Goal: Information Seeking & Learning: Learn about a topic

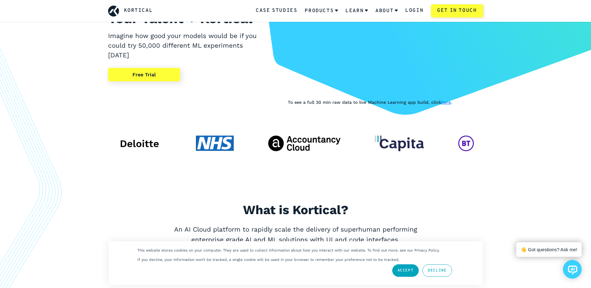
scroll to position [156, 0]
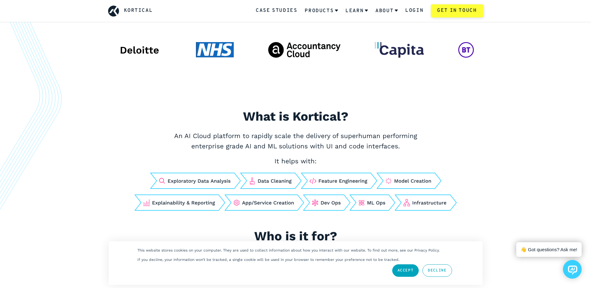
click at [430, 269] on link "Decline" at bounding box center [436, 270] width 29 height 12
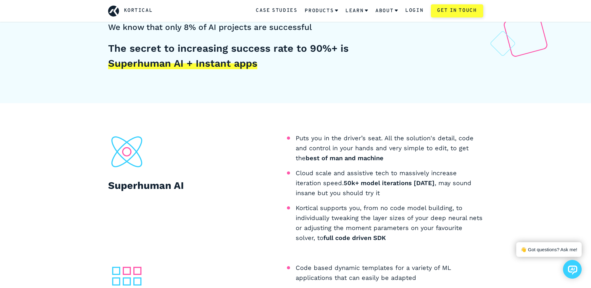
scroll to position [498, 0]
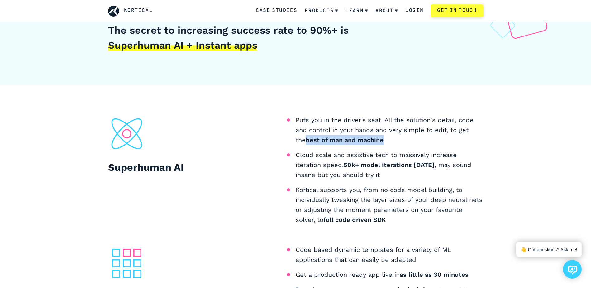
drag, startPoint x: 380, startPoint y: 143, endPoint x: 297, endPoint y: 136, distance: 84.1
click at [297, 136] on li "Puts you in the driver’s seat. All the solution's detail, code and control in y…" at bounding box center [390, 130] width 188 height 30
drag, startPoint x: 297, startPoint y: 136, endPoint x: 349, endPoint y: 159, distance: 56.9
click at [332, 156] on li "Cloud scale and assistive tech to massively increase iteration speed. 50k+ mode…" at bounding box center [390, 165] width 188 height 30
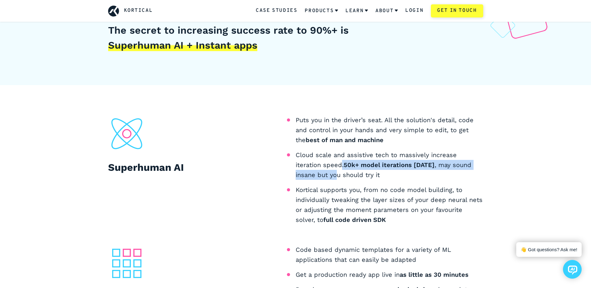
drag, startPoint x: 342, startPoint y: 167, endPoint x: 391, endPoint y: 171, distance: 48.8
click at [391, 171] on li "Cloud scale and assistive tech to massively increase iteration speed. 50k+ mode…" at bounding box center [390, 165] width 188 height 30
drag, startPoint x: 391, startPoint y: 171, endPoint x: 413, endPoint y: 178, distance: 23.4
click at [413, 178] on li "Cloud scale and assistive tech to massively increase iteration speed. 50k+ mode…" at bounding box center [390, 165] width 188 height 30
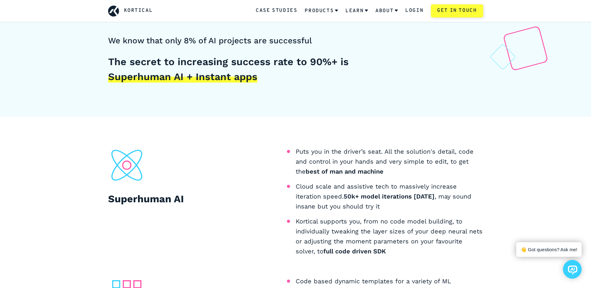
scroll to position [530, 0]
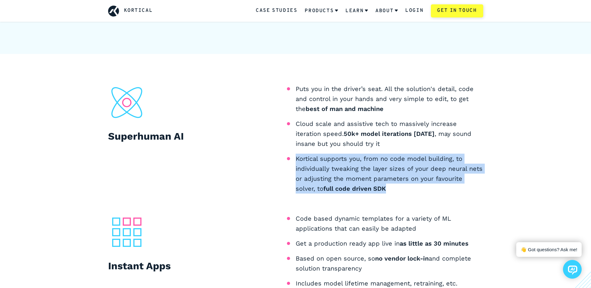
drag, startPoint x: 407, startPoint y: 189, endPoint x: 297, endPoint y: 158, distance: 114.8
click at [297, 158] on li "Kortical supports you, from no code model building, to individually tweaking th…" at bounding box center [390, 174] width 188 height 40
drag, startPoint x: 297, startPoint y: 158, endPoint x: 368, endPoint y: 183, distance: 75.0
click at [366, 183] on li "Kortical supports you, from no code model building, to individually tweaking th…" at bounding box center [390, 174] width 188 height 40
drag, startPoint x: 400, startPoint y: 190, endPoint x: 296, endPoint y: 159, distance: 108.5
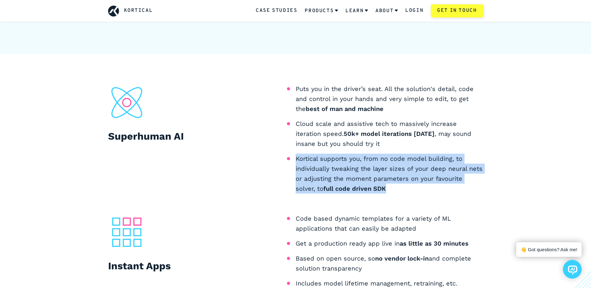
click at [296, 159] on li "Kortical supports you, from no code model building, to individually tweaking th…" at bounding box center [390, 174] width 188 height 40
drag, startPoint x: 296, startPoint y: 159, endPoint x: 356, endPoint y: 180, distance: 64.1
click at [351, 177] on li "Kortical supports you, from no code model building, to individually tweaking th…" at bounding box center [390, 174] width 188 height 40
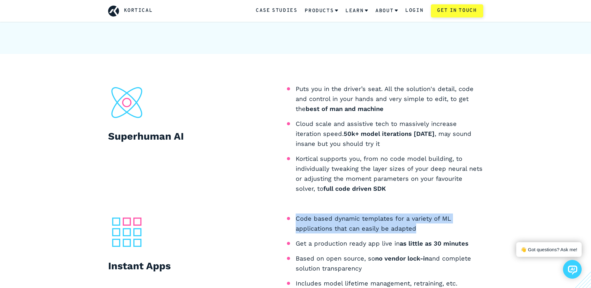
drag, startPoint x: 419, startPoint y: 224, endPoint x: 296, endPoint y: 219, distance: 123.8
click at [296, 219] on li "Code based dynamic templates for a variety of ML applications that can easily b…" at bounding box center [390, 223] width 188 height 20
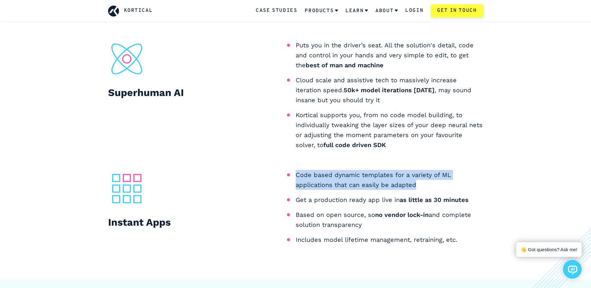
scroll to position [592, 0]
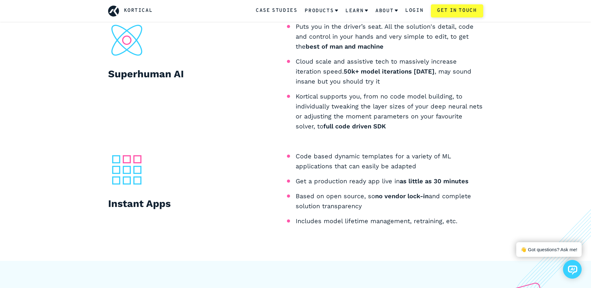
click at [445, 179] on b "as little as 30 minutes" at bounding box center [434, 180] width 69 height 7
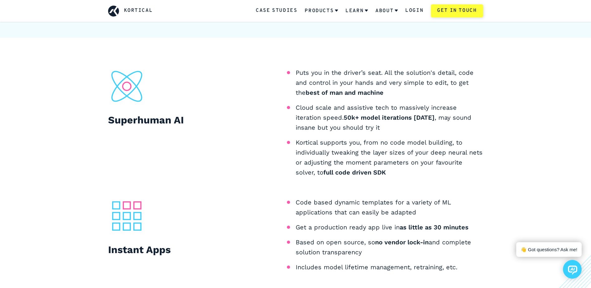
scroll to position [561, 0]
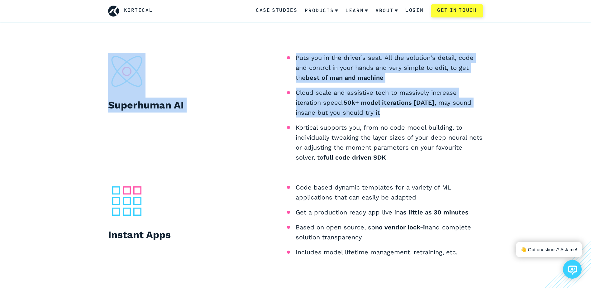
drag, startPoint x: 411, startPoint y: 110, endPoint x: 294, endPoint y: 96, distance: 117.4
click at [294, 96] on div "Superhuman AI Puts you in the driver’s seat. All the solution's detail, code an…" at bounding box center [295, 110] width 375 height 115
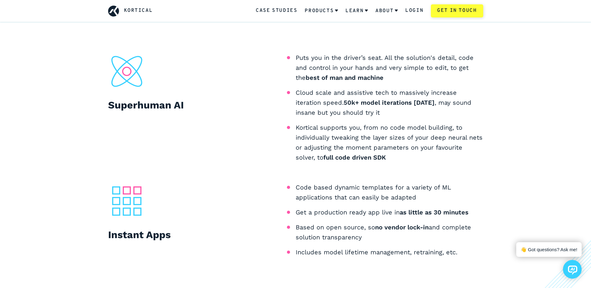
drag, startPoint x: 294, startPoint y: 96, endPoint x: 346, endPoint y: 125, distance: 59.7
click at [340, 119] on ul "Puts you in the driver’s seat. All the solution's detail, code and control in y…" at bounding box center [390, 108] width 188 height 110
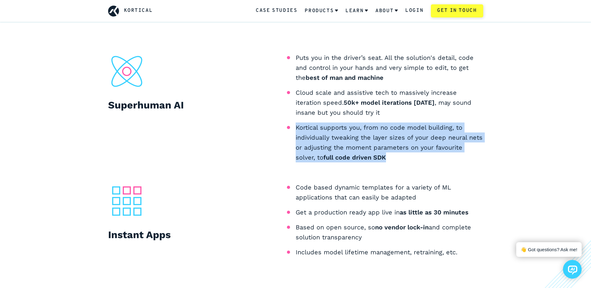
drag, startPoint x: 393, startPoint y: 156, endPoint x: 296, endPoint y: 130, distance: 100.4
click at [296, 130] on li "Kortical supports you, from no code model building, to individually tweaking th…" at bounding box center [390, 142] width 188 height 40
drag, startPoint x: 296, startPoint y: 130, endPoint x: 369, endPoint y: 152, distance: 76.9
click at [369, 152] on li "Kortical supports you, from no code model building, to individually tweaking th…" at bounding box center [390, 142] width 188 height 40
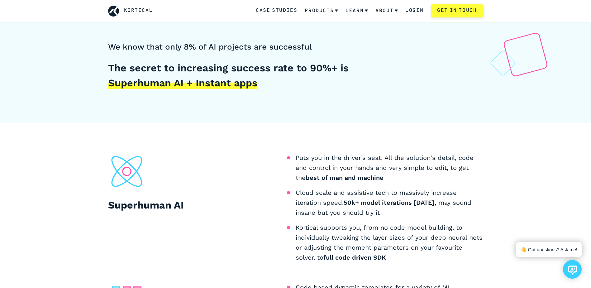
scroll to position [374, 0]
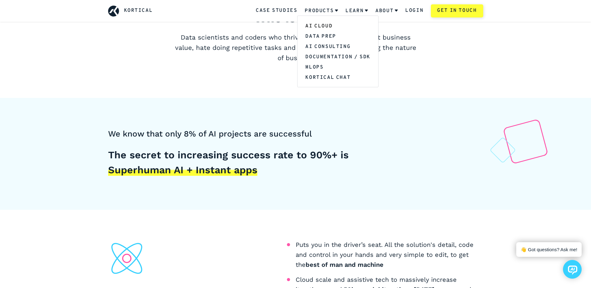
click at [321, 25] on link "AI Cloud" at bounding box center [337, 26] width 80 height 10
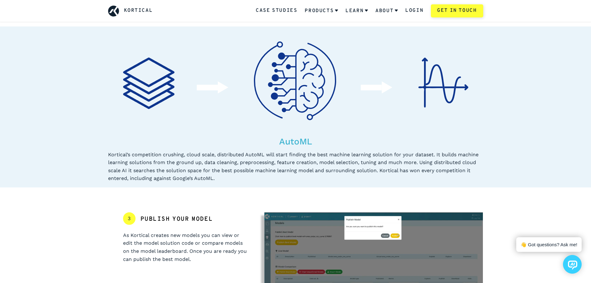
scroll to position [436, 0]
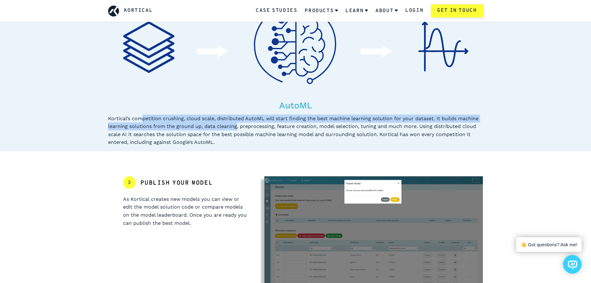
drag, startPoint x: 141, startPoint y: 118, endPoint x: 238, endPoint y: 124, distance: 97.0
click at [238, 124] on div "Kortical’s competition crushing, cloud scale, distributed AutoML will start fin…" at bounding box center [295, 131] width 375 height 32
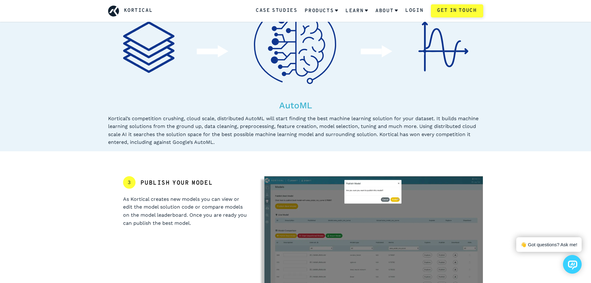
drag, startPoint x: 238, startPoint y: 124, endPoint x: 274, endPoint y: 137, distance: 38.6
click at [274, 137] on div "Kortical’s competition crushing, cloud scale, distributed AutoML will start fin…" at bounding box center [295, 131] width 375 height 32
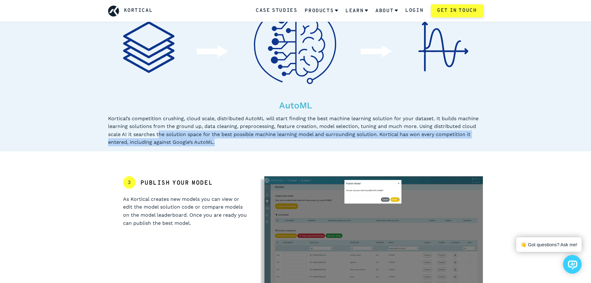
drag, startPoint x: 237, startPoint y: 141, endPoint x: 158, endPoint y: 131, distance: 80.1
click at [158, 131] on div "Kortical’s competition crushing, cloud scale, distributed AutoML will start fin…" at bounding box center [295, 131] width 375 height 32
drag, startPoint x: 158, startPoint y: 131, endPoint x: 241, endPoint y: 150, distance: 85.3
click at [241, 150] on section "AutoML Kortical’s competition crushing, cloud scale, distributed AutoML will st…" at bounding box center [295, 70] width 591 height 161
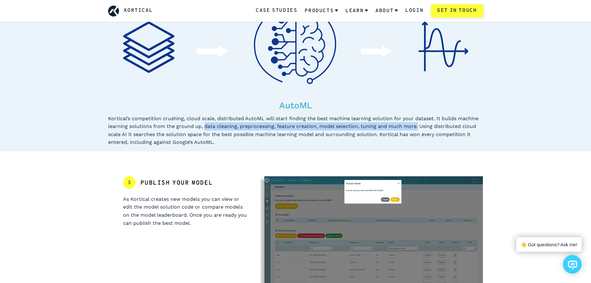
drag, startPoint x: 205, startPoint y: 126, endPoint x: 416, endPoint y: 129, distance: 211.5
click at [416, 129] on div "Kortical’s competition crushing, cloud scale, distributed AutoML will start fin…" at bounding box center [295, 131] width 375 height 32
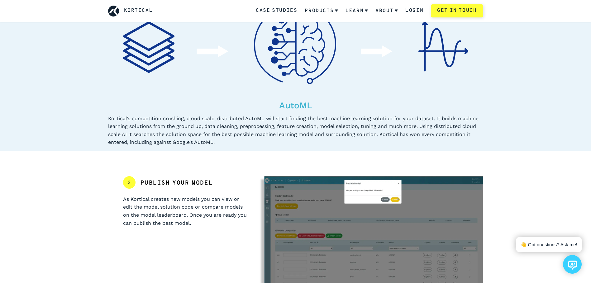
click at [308, 137] on div "Kortical’s competition crushing, cloud scale, distributed AutoML will start fin…" at bounding box center [295, 131] width 375 height 32
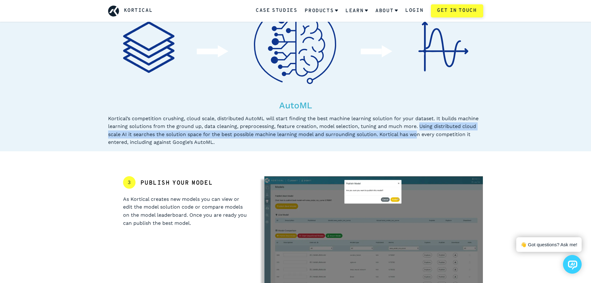
drag, startPoint x: 419, startPoint y: 126, endPoint x: 417, endPoint y: 133, distance: 6.4
click at [417, 133] on div "Kortical’s competition crushing, cloud scale, distributed AutoML will start fin…" at bounding box center [295, 131] width 375 height 32
drag, startPoint x: 417, startPoint y: 133, endPoint x: 413, endPoint y: 138, distance: 6.4
click at [414, 137] on div "Kortical’s competition crushing, cloud scale, distributed AutoML will start fin…" at bounding box center [295, 131] width 375 height 32
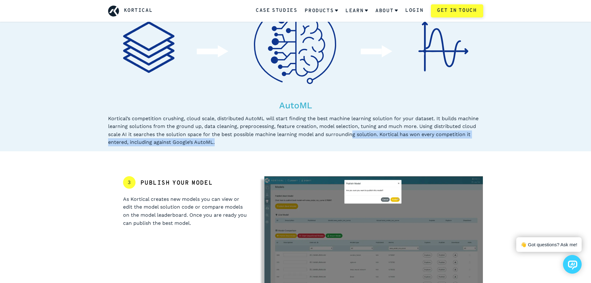
drag, startPoint x: 330, startPoint y: 141, endPoint x: 358, endPoint y: 134, distance: 28.9
click at [358, 134] on div "Kortical’s competition crushing, cloud scale, distributed AutoML will start fin…" at bounding box center [295, 131] width 375 height 32
drag, startPoint x: 358, startPoint y: 134, endPoint x: 413, endPoint y: 139, distance: 55.9
click at [414, 139] on div "Kortical’s competition crushing, cloud scale, distributed AutoML will start fin…" at bounding box center [295, 131] width 375 height 32
drag, startPoint x: 384, startPoint y: 136, endPoint x: 393, endPoint y: 144, distance: 12.3
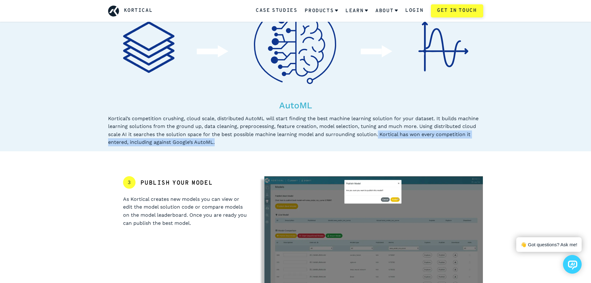
click at [393, 144] on div "Kortical’s competition crushing, cloud scale, distributed AutoML will start fin…" at bounding box center [295, 131] width 375 height 32
drag, startPoint x: 393, startPoint y: 144, endPoint x: 374, endPoint y: 129, distance: 23.5
click at [384, 140] on div "Kortical’s competition crushing, cloud scale, distributed AutoML will start fin…" at bounding box center [295, 131] width 375 height 32
click at [380, 131] on div "Kortical’s competition crushing, cloud scale, distributed AutoML will start fin…" at bounding box center [295, 131] width 375 height 32
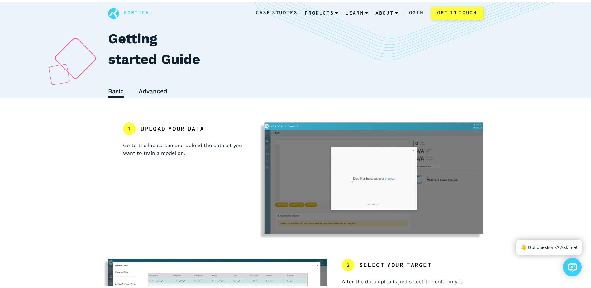
scroll to position [0, 0]
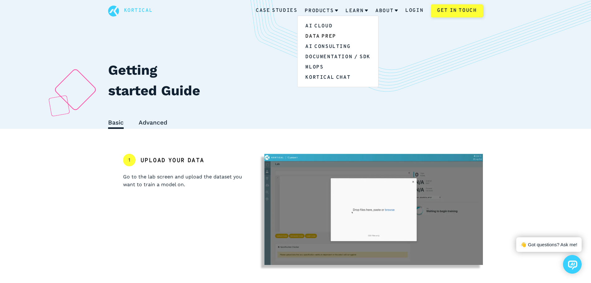
click at [316, 35] on link "Data Prep" at bounding box center [337, 36] width 80 height 10
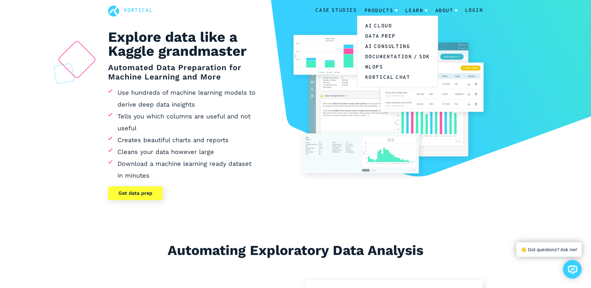
click at [386, 45] on link "AI Consulting" at bounding box center [397, 46] width 80 height 10
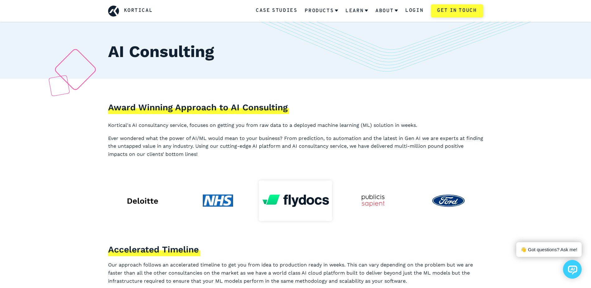
scroll to position [31, 0]
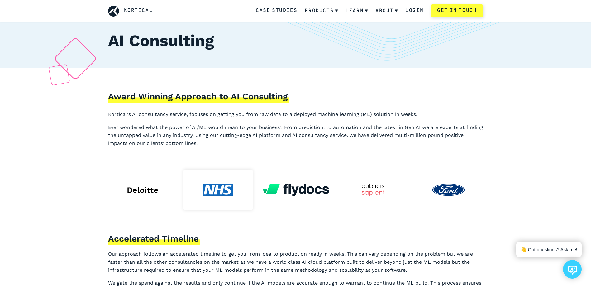
click at [217, 189] on img at bounding box center [218, 189] width 30 height 12
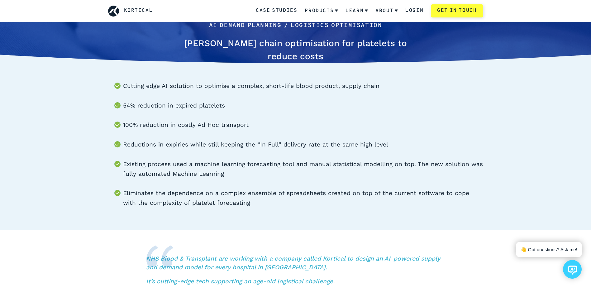
scroll to position [62, 0]
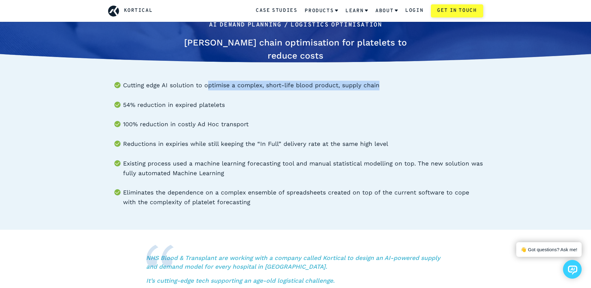
drag, startPoint x: 205, startPoint y: 85, endPoint x: 382, endPoint y: 88, distance: 177.3
click at [382, 88] on li "Cutting edge AI solution to optimise a complex, short-life blood product, suppl…" at bounding box center [303, 86] width 360 height 10
drag, startPoint x: 382, startPoint y: 88, endPoint x: 361, endPoint y: 103, distance: 26.5
click at [361, 103] on li "54% reduction in expired platelets" at bounding box center [303, 105] width 360 height 10
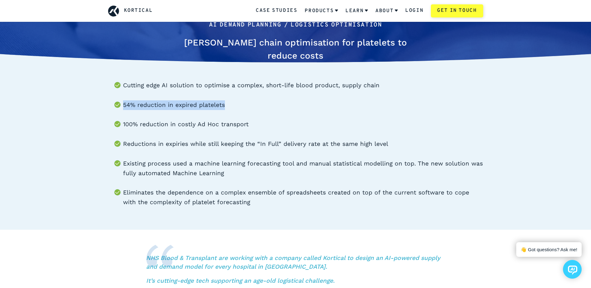
drag, startPoint x: 123, startPoint y: 103, endPoint x: 273, endPoint y: 107, distance: 149.6
click at [273, 107] on li "54% reduction in expired platelets" at bounding box center [303, 105] width 360 height 10
drag, startPoint x: 273, startPoint y: 107, endPoint x: 254, endPoint y: 119, distance: 21.7
click at [253, 118] on ul "Cutting edge AI solution to optimise a complex, short-life blood product, suppl…" at bounding box center [295, 144] width 375 height 126
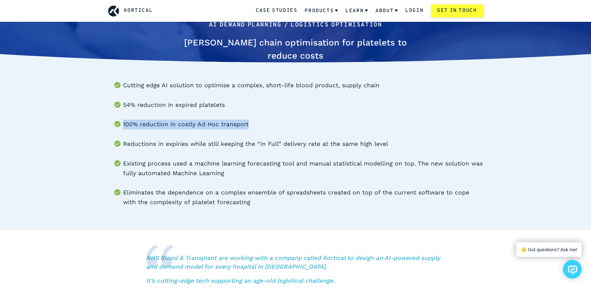
drag, startPoint x: 258, startPoint y: 120, endPoint x: 99, endPoint y: 122, distance: 158.9
click at [99, 122] on div "Cutting edge AI solution to optimise a complex, short-life blood product, suppl…" at bounding box center [295, 138] width 405 height 181
drag, startPoint x: 99, startPoint y: 122, endPoint x: 147, endPoint y: 155, distance: 57.9
click at [147, 155] on ul "Cutting edge AI solution to optimise a complex, short-life blood product, suppl…" at bounding box center [295, 144] width 375 height 126
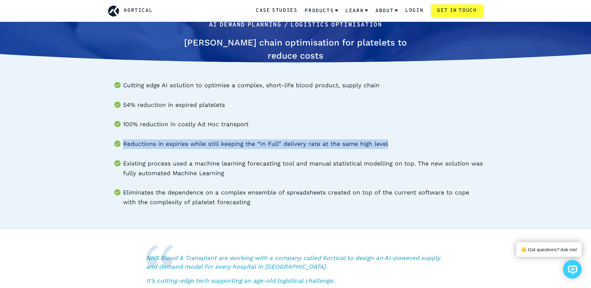
drag, startPoint x: 124, startPoint y: 144, endPoint x: 419, endPoint y: 135, distance: 295.5
click at [419, 135] on ul "Cutting edge AI solution to optimise a complex, short-life blood product, suppl…" at bounding box center [295, 144] width 375 height 126
click at [248, 146] on li "Reductions in expiries while still keeping the “In Full” delivery rate at the s…" at bounding box center [303, 144] width 360 height 10
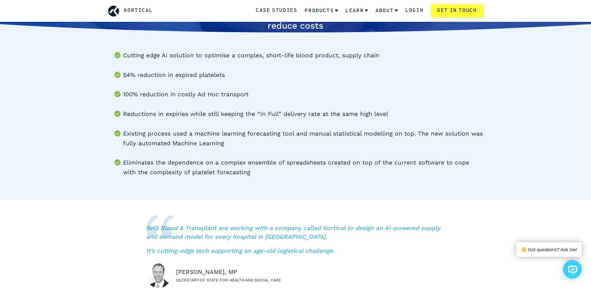
scroll to position [93, 0]
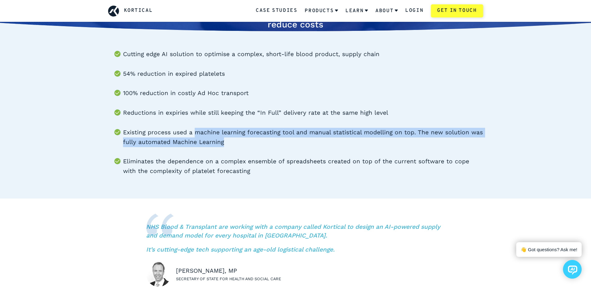
drag, startPoint x: 250, startPoint y: 144, endPoint x: 191, endPoint y: 130, distance: 60.8
click at [191, 130] on li "Existing process used a machine learning forecasting tool and manual statistica…" at bounding box center [303, 137] width 360 height 19
drag, startPoint x: 191, startPoint y: 130, endPoint x: 243, endPoint y: 140, distance: 53.4
click at [242, 140] on li "Existing process used a machine learning forecasting tool and manual statistica…" at bounding box center [303, 137] width 360 height 19
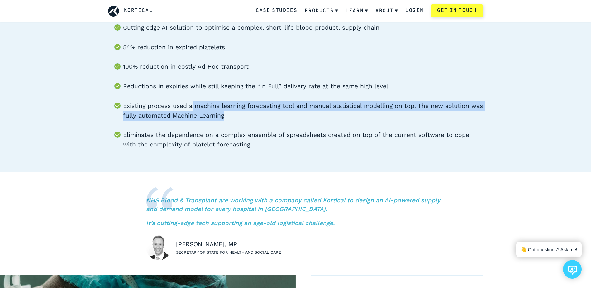
scroll to position [156, 0]
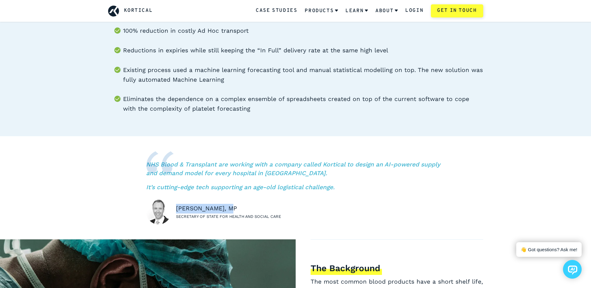
drag, startPoint x: 235, startPoint y: 204, endPoint x: 168, endPoint y: 209, distance: 67.5
click at [168, 209] on cite "[PERSON_NAME], MP Secretary of State for Health and Social Care" at bounding box center [295, 211] width 299 height 25
drag, startPoint x: 370, startPoint y: 172, endPoint x: 355, endPoint y: 183, distance: 19.0
click at [369, 174] on p "NHS Blood & Transplant are working with a company called Kortical to design an …" at bounding box center [295, 169] width 299 height 18
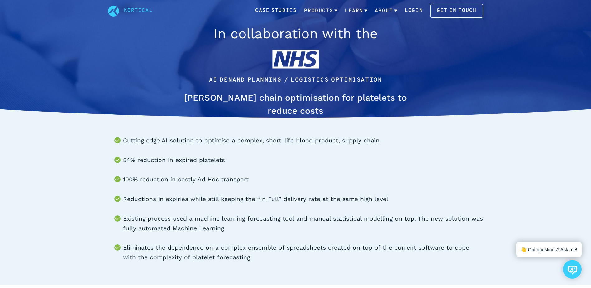
scroll to position [0, 0]
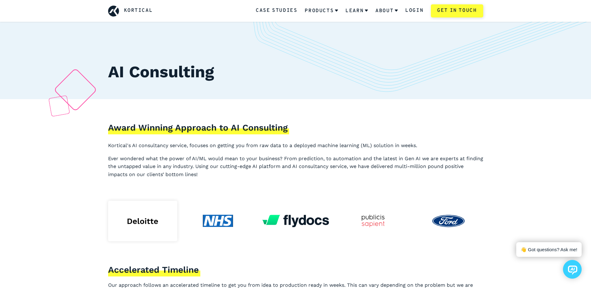
scroll to position [31, 0]
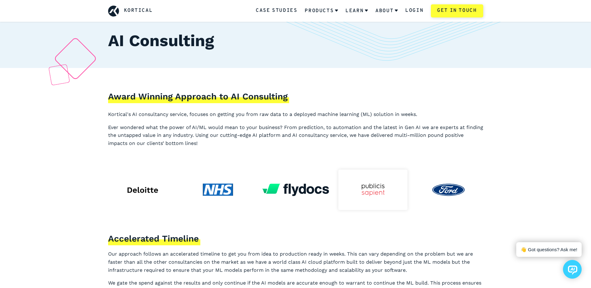
click at [371, 190] on img at bounding box center [373, 189] width 23 height 12
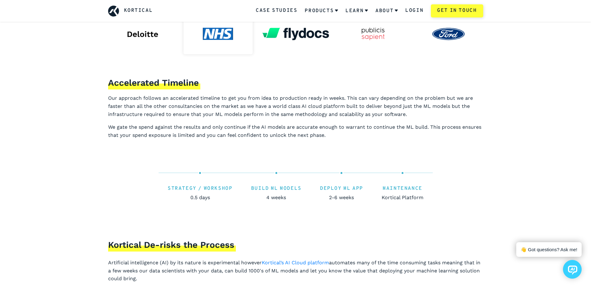
scroll to position [218, 0]
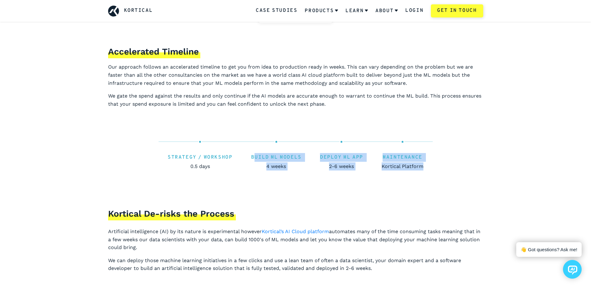
drag, startPoint x: 255, startPoint y: 156, endPoint x: 439, endPoint y: 171, distance: 184.7
click at [439, 171] on div "scroll >> Strategy / Workshop 0.5 days Build ML Models 4 weeks Deploy ML App 2-…" at bounding box center [295, 157] width 405 height 55
drag, startPoint x: 439, startPoint y: 171, endPoint x: 462, endPoint y: 179, distance: 24.8
click at [462, 179] on div "scroll >> Strategy / Workshop 0.5 days Build ML Models 4 weeks Deploy ML App 2-…" at bounding box center [295, 157] width 405 height 55
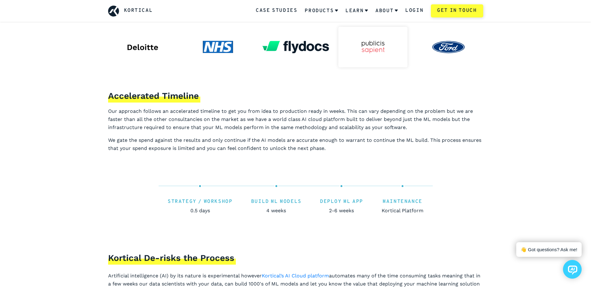
scroll to position [62, 0]
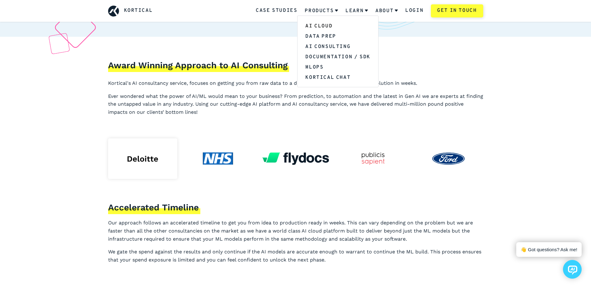
click at [327, 25] on link "AI Cloud" at bounding box center [337, 26] width 80 height 10
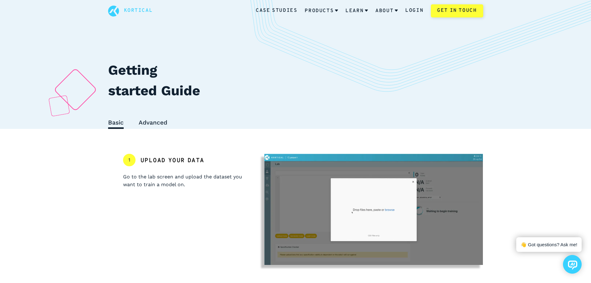
click at [159, 122] on h4 "Advanced" at bounding box center [153, 123] width 29 height 11
click at [109, 127] on h4 "Basic" at bounding box center [116, 123] width 16 height 11
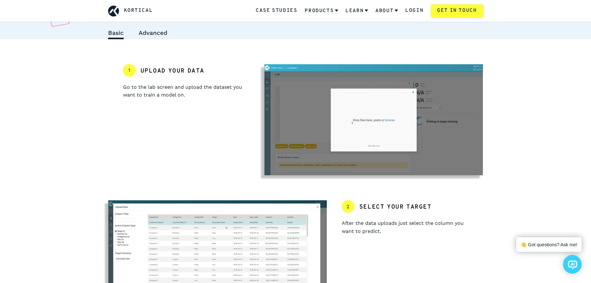
scroll to position [93, 0]
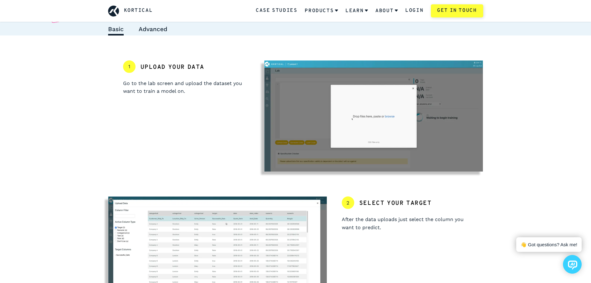
click at [160, 32] on h4 "Advanced" at bounding box center [153, 30] width 29 height 11
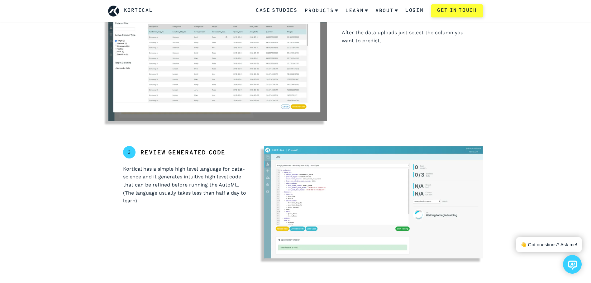
scroll to position [374, 0]
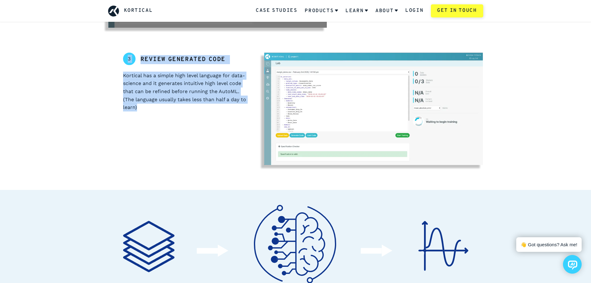
drag, startPoint x: 197, startPoint y: 107, endPoint x: 119, endPoint y: 59, distance: 90.7
click at [119, 59] on div "3 Review generated code Kortical has a simple high level language for data-scie…" at bounding box center [186, 109] width 156 height 112
drag, startPoint x: 119, startPoint y: 59, endPoint x: 150, endPoint y: 110, distance: 58.7
click at [151, 103] on p "Kortical has a simple high level language for data-science and it generates int…" at bounding box center [186, 92] width 126 height 40
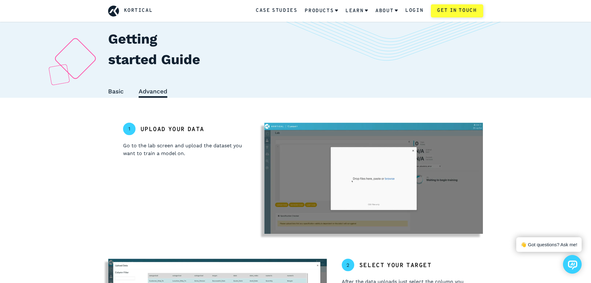
click at [119, 92] on h4 "Basic" at bounding box center [116, 92] width 16 height 11
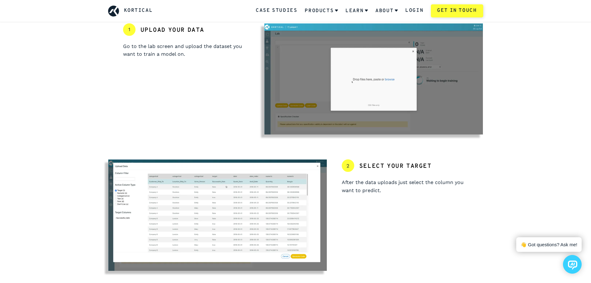
scroll to position [62, 0]
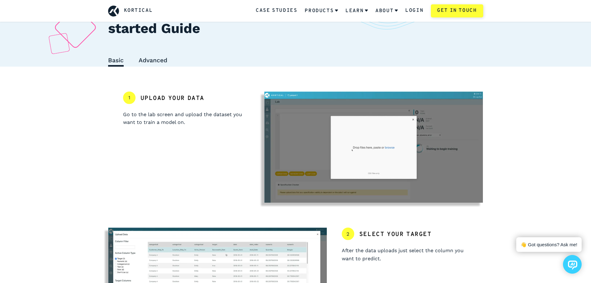
click at [151, 59] on h4 "Advanced" at bounding box center [153, 61] width 29 height 11
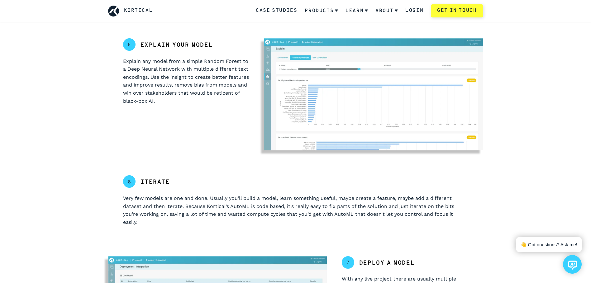
scroll to position [872, 0]
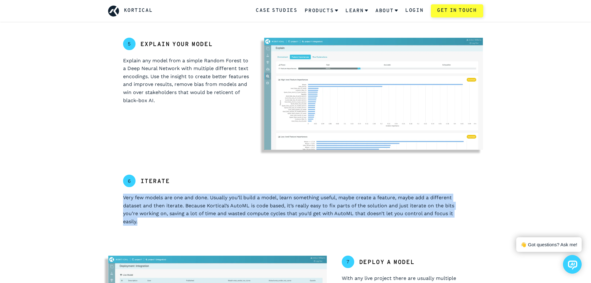
drag, startPoint x: 125, startPoint y: 198, endPoint x: 231, endPoint y: 220, distance: 108.8
click at [231, 220] on div "6 Iterate Very few models are one and done. Usually you’ll build a model, learn…" at bounding box center [295, 203] width 375 height 56
drag, startPoint x: 231, startPoint y: 220, endPoint x: 196, endPoint y: 220, distance: 35.2
click at [196, 220] on p "Very few models are one and done. Usually you’ll build a model, learn something…" at bounding box center [295, 210] width 345 height 32
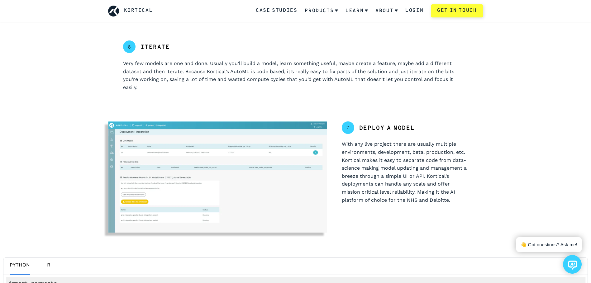
scroll to position [1028, 0]
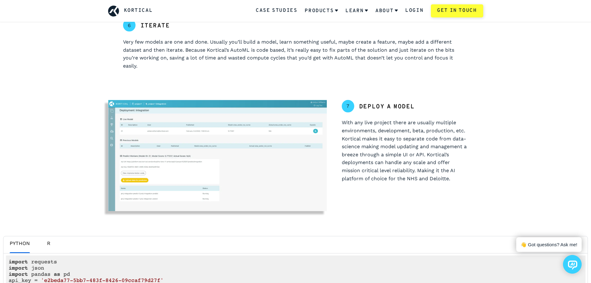
click at [450, 182] on p "With any live project there are usually multiple environments, development, bet…" at bounding box center [405, 151] width 126 height 64
drag, startPoint x: 343, startPoint y: 116, endPoint x: 472, endPoint y: 185, distance: 145.9
click at [471, 185] on div "7 Deploy a model With any live project there are usually multiple environments,…" at bounding box center [405, 155] width 156 height 111
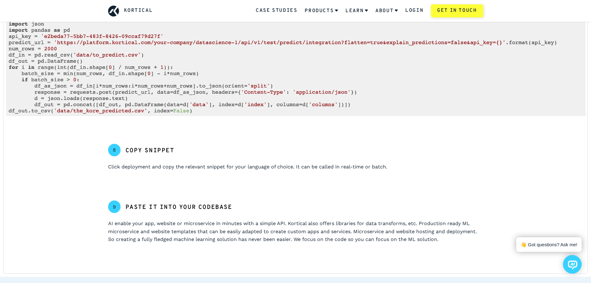
scroll to position [1215, 0]
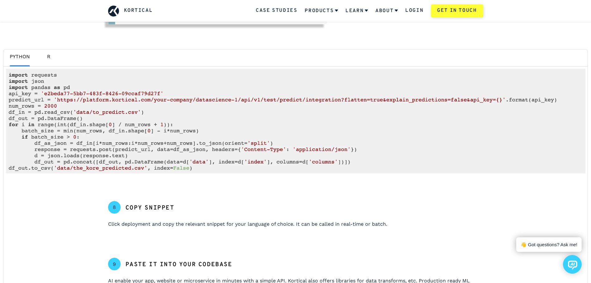
click at [45, 51] on div "PYTHON R 8 Copy snippet Click deployment and copy the relevant snippet for your…" at bounding box center [295, 190] width 585 height 282
click at [47, 57] on p "R" at bounding box center [48, 57] width 12 height 8
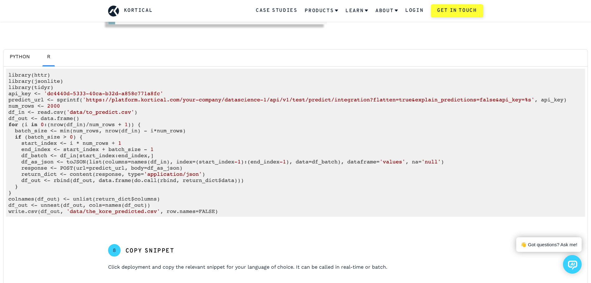
click at [21, 59] on p "PYTHON" at bounding box center [20, 57] width 20 height 8
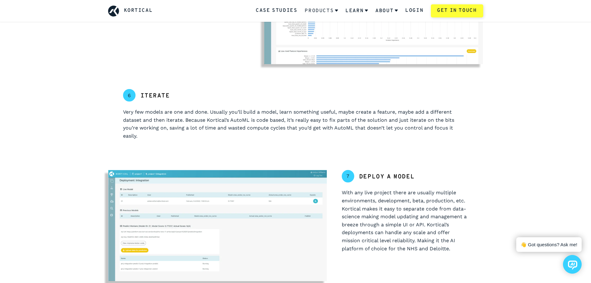
scroll to position [903, 0]
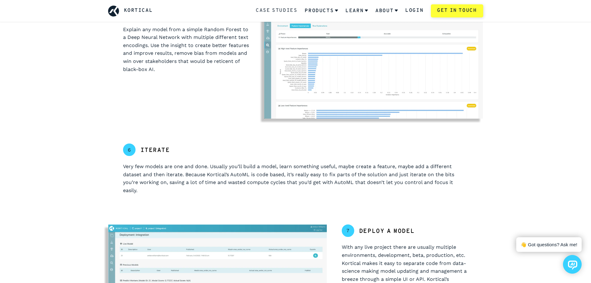
click at [279, 12] on link "Case Studies" at bounding box center [276, 11] width 41 height 8
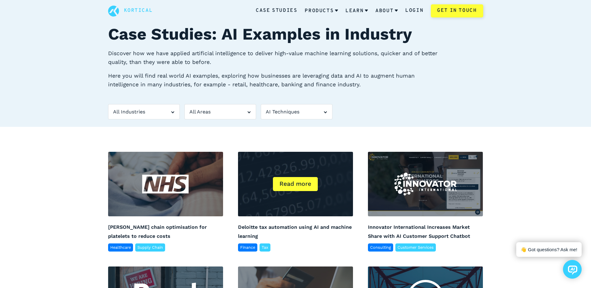
scroll to position [62, 0]
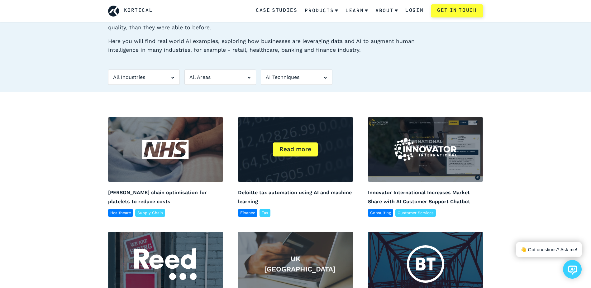
click at [290, 143] on div "Read more" at bounding box center [295, 149] width 45 height 14
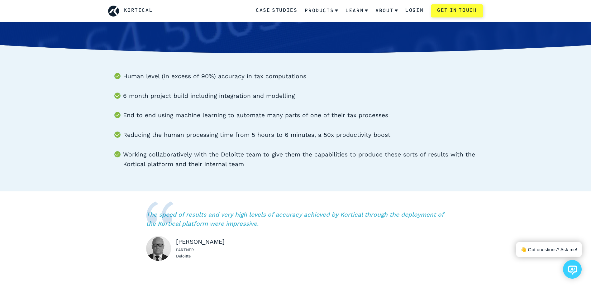
scroll to position [93, 0]
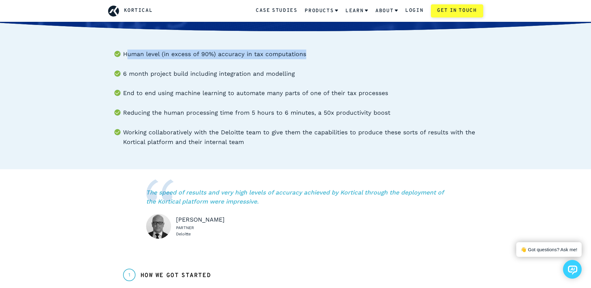
drag, startPoint x: 126, startPoint y: 52, endPoint x: 330, endPoint y: 47, distance: 203.8
click at [330, 47] on div "Human level (in excess of 90%) accuracy in tax computations 6 month project bui…" at bounding box center [295, 93] width 405 height 152
drag, startPoint x: 330, startPoint y: 47, endPoint x: 335, endPoint y: 50, distance: 6.1
click at [335, 50] on li "Human level (in excess of 90%) accuracy in tax computations" at bounding box center [303, 55] width 360 height 10
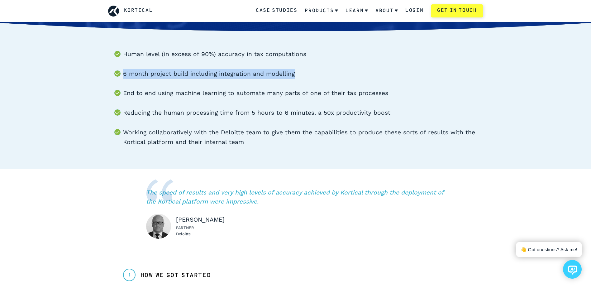
drag, startPoint x: 271, startPoint y: 71, endPoint x: 118, endPoint y: 74, distance: 152.4
click at [123, 74] on li "6 month project build including integration and modelling" at bounding box center [303, 74] width 360 height 10
drag, startPoint x: 118, startPoint y: 74, endPoint x: 159, endPoint y: 95, distance: 45.1
click at [160, 95] on li "End to end using machine learning to automate many parts of one of their tax pr…" at bounding box center [303, 93] width 360 height 10
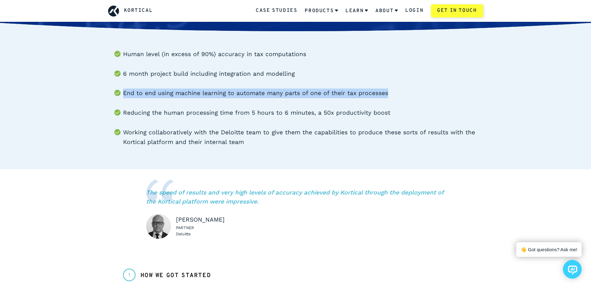
drag, startPoint x: 122, startPoint y: 93, endPoint x: 392, endPoint y: 95, distance: 269.8
click at [392, 95] on ul "Human level (in excess of 90%) accuracy in tax computations 6 month project bui…" at bounding box center [295, 98] width 375 height 97
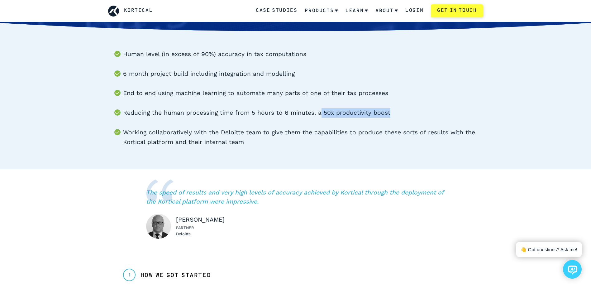
drag, startPoint x: 327, startPoint y: 112, endPoint x: 260, endPoint y: 112, distance: 66.7
drag, startPoint x: 260, startPoint y: 112, endPoint x: 140, endPoint y: 118, distance: 120.1
click at [141, 118] on ul "Human level (in excess of 90%) accuracy in tax computations 6 month project bui…" at bounding box center [295, 98] width 375 height 97
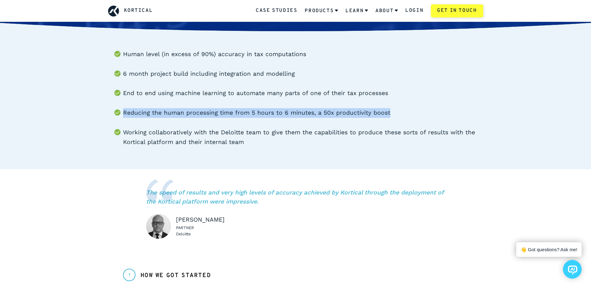
drag, startPoint x: 232, startPoint y: 123, endPoint x: 402, endPoint y: 109, distance: 171.2
click at [402, 109] on ul "Human level (in excess of 90%) accuracy in tax computations 6 month project bui…" at bounding box center [295, 98] width 375 height 97
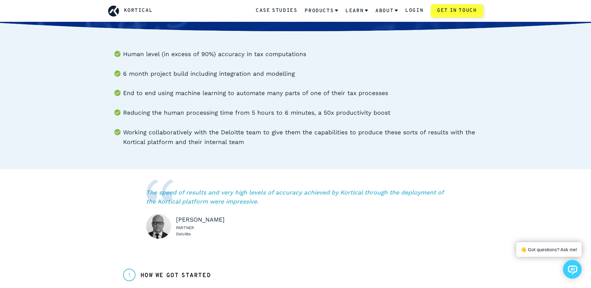
click at [137, 144] on li "Working collaboratively with the Deloitte team to give them the capabilities to…" at bounding box center [303, 137] width 360 height 19
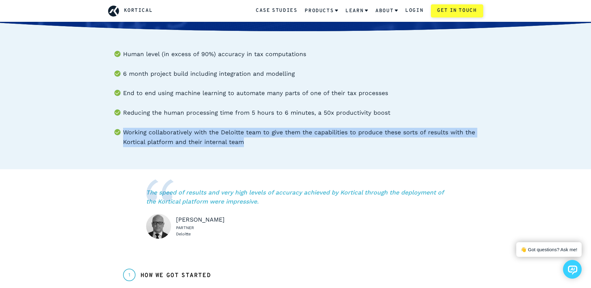
drag, startPoint x: 265, startPoint y: 141, endPoint x: 105, endPoint y: 133, distance: 160.3
click at [105, 133] on div "Human level (in excess of 90%) accuracy in tax computations 6 month project bui…" at bounding box center [295, 93] width 405 height 152
drag, startPoint x: 105, startPoint y: 133, endPoint x: 226, endPoint y: 140, distance: 121.7
click at [226, 140] on li "Working collaboratively with the Deloitte team to give them the capabilities to…" at bounding box center [303, 137] width 360 height 19
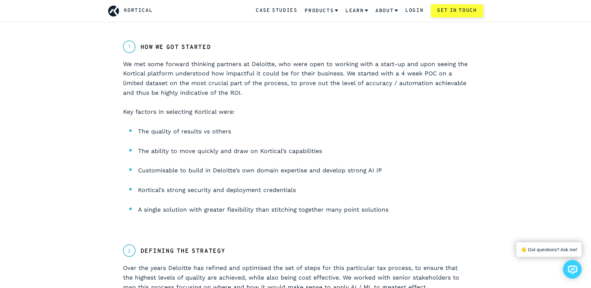
scroll to position [312, 0]
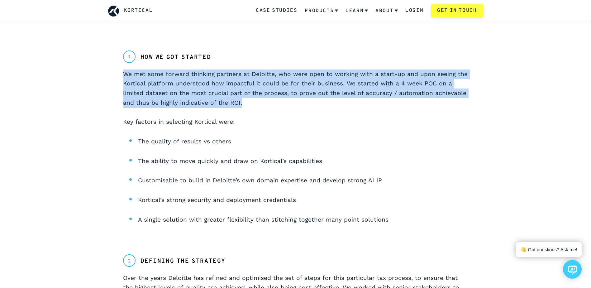
drag, startPoint x: 124, startPoint y: 75, endPoint x: 264, endPoint y: 104, distance: 143.5
click at [264, 104] on p "We met some forward thinking partners at Deloitte, who were open to working wit…" at bounding box center [295, 97] width 345 height 57
drag, startPoint x: 264, startPoint y: 104, endPoint x: 279, endPoint y: 104, distance: 15.3
click at [279, 104] on p "We met some forward thinking partners at Deloitte, who were open to working wit…" at bounding box center [295, 97] width 345 height 57
drag, startPoint x: 248, startPoint y: 103, endPoint x: 110, endPoint y: 76, distance: 141.2
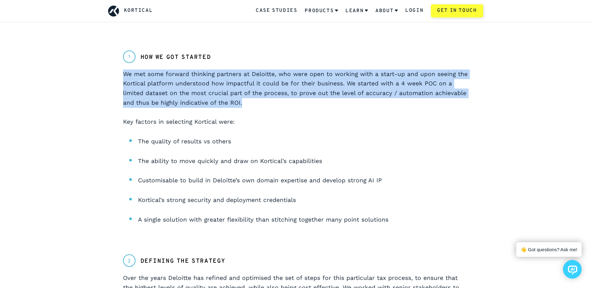
click at [110, 76] on div "1 How we got started We met some forward thinking partners at Deloitte, who wer…" at bounding box center [295, 139] width 375 height 179
click at [247, 105] on p "We met some forward thinking partners at Deloitte, who were open to working wit…" at bounding box center [295, 97] width 345 height 57
drag, startPoint x: 231, startPoint y: 100, endPoint x: 112, endPoint y: 70, distance: 122.1
click at [112, 70] on div "1 How we got started We met some forward thinking partners at Deloitte, who wer…" at bounding box center [295, 139] width 375 height 179
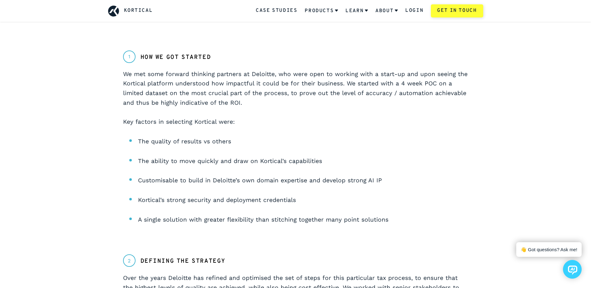
click at [287, 121] on p "We met some forward thinking partners at Deloitte, who were open to working wit…" at bounding box center [295, 97] width 345 height 57
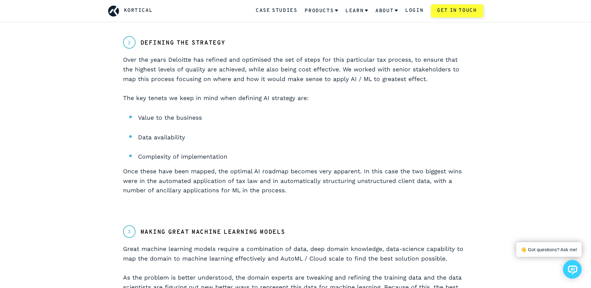
scroll to position [561, 0]
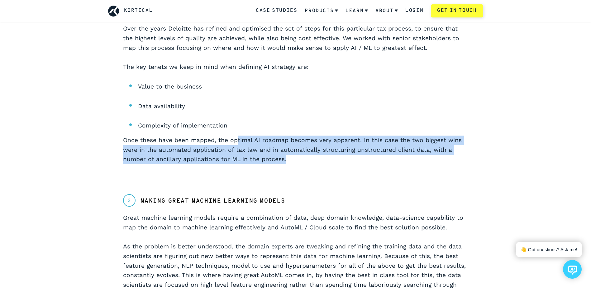
drag, startPoint x: 339, startPoint y: 166, endPoint x: 230, endPoint y: 138, distance: 112.7
click at [230, 138] on div "2 Defining the strategy Over the years Deloitte has refined and optimised the s…" at bounding box center [295, 87] width 375 height 164
drag, startPoint x: 230, startPoint y: 138, endPoint x: 269, endPoint y: 162, distance: 46.2
click at [269, 162] on p "Once these have been mapped, the optimal AI roadmap becomes very apparent. In t…" at bounding box center [295, 150] width 345 height 29
click at [305, 163] on p "Once these have been mapped, the optimal AI roadmap becomes very apparent. In t…" at bounding box center [295, 150] width 345 height 29
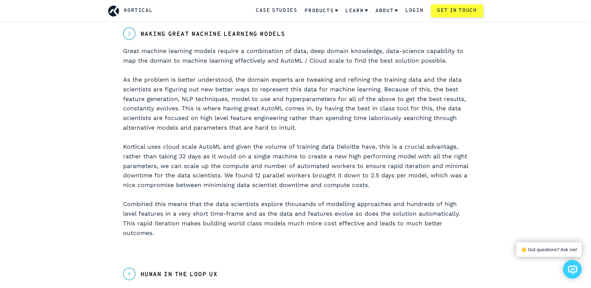
scroll to position [716, 0]
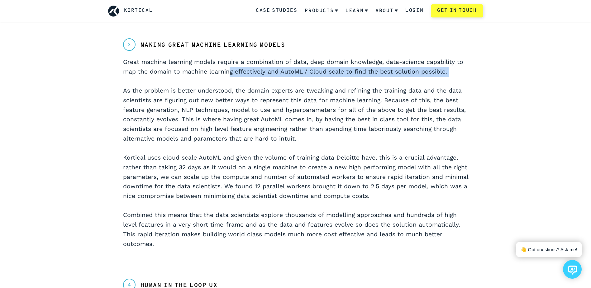
drag, startPoint x: 230, startPoint y: 72, endPoint x: 457, endPoint y: 78, distance: 226.9
click at [457, 78] on p "Great machine learning models require a combination of data, deep domain knowle…" at bounding box center [295, 152] width 345 height 191
click at [331, 82] on p "Great machine learning models require a combination of data, deep domain knowle…" at bounding box center [295, 152] width 345 height 191
drag, startPoint x: 223, startPoint y: 72, endPoint x: 358, endPoint y: 77, distance: 135.6
click at [358, 77] on p "Great machine learning models require a combination of data, deep domain knowle…" at bounding box center [295, 152] width 345 height 191
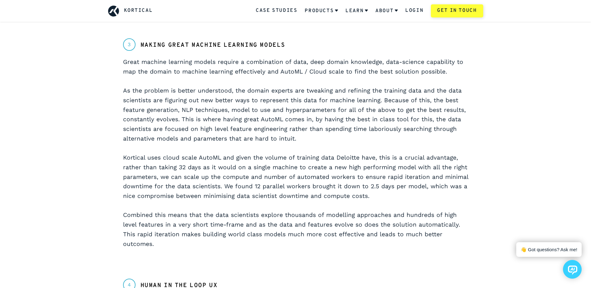
drag, startPoint x: 358, startPoint y: 77, endPoint x: 284, endPoint y: 100, distance: 77.7
click at [292, 99] on p "Great machine learning models require a combination of data, deep domain knowle…" at bounding box center [295, 152] width 345 height 191
drag, startPoint x: 124, startPoint y: 91, endPoint x: 320, endPoint y: 136, distance: 200.8
click at [320, 136] on p "Great machine learning models require a combination of data, deep domain knowle…" at bounding box center [295, 152] width 345 height 191
drag, startPoint x: 320, startPoint y: 136, endPoint x: 328, endPoint y: 137, distance: 8.8
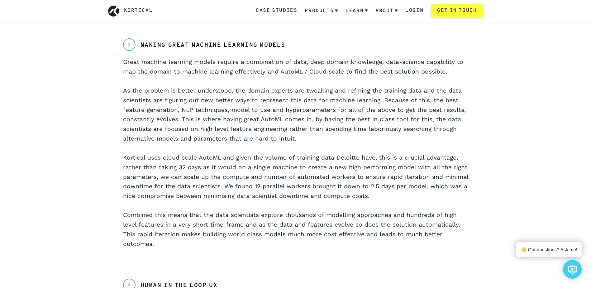
click at [328, 137] on p "Great machine learning models require a combination of data, deep domain knowle…" at bounding box center [295, 152] width 345 height 191
drag, startPoint x: 339, startPoint y: 136, endPoint x: 109, endPoint y: 93, distance: 233.2
click at [109, 93] on div "3 Making great machine learning models Great machine learning models require a …" at bounding box center [295, 145] width 375 height 215
click at [324, 139] on p "Great machine learning models require a combination of data, deep domain knowle…" at bounding box center [295, 152] width 345 height 191
click at [330, 138] on p "Great machine learning models require a combination of data, deep domain knowle…" at bounding box center [295, 152] width 345 height 191
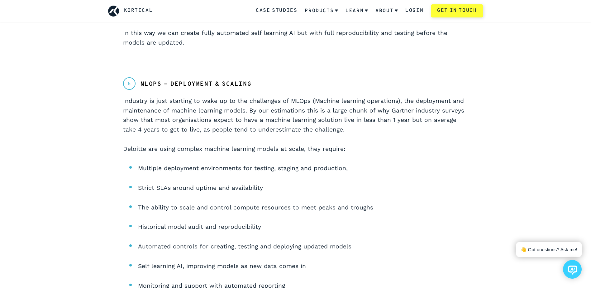
scroll to position [1246, 0]
drag, startPoint x: 247, startPoint y: 185, endPoint x: 191, endPoint y: 173, distance: 56.7
click at [191, 183] on li "Strict SLAs around uptime and availability" at bounding box center [303, 188] width 330 height 10
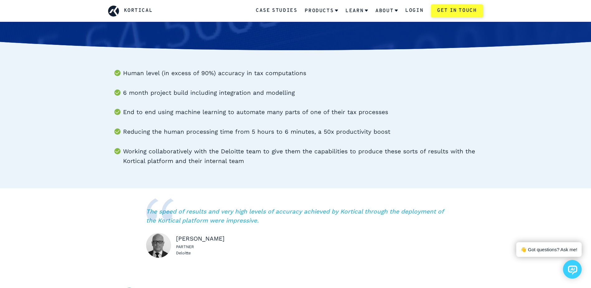
scroll to position [0, 0]
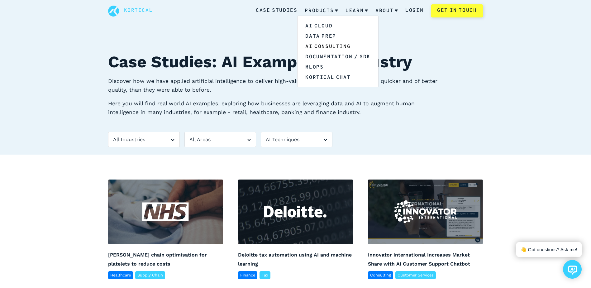
click at [334, 45] on link "AI Consulting" at bounding box center [337, 46] width 80 height 10
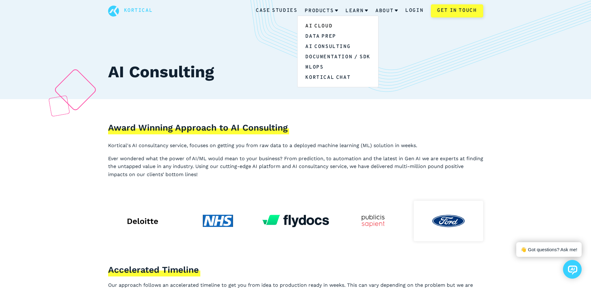
click at [318, 24] on link "AI Cloud" at bounding box center [337, 26] width 80 height 10
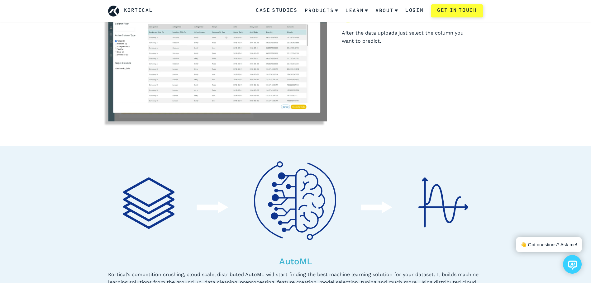
scroll to position [280, 0]
click at [503, 182] on section "AutoML Kortical’s competition crushing, cloud scale, distributed AutoML will st…" at bounding box center [295, 226] width 591 height 161
